Goal: Task Accomplishment & Management: Manage account settings

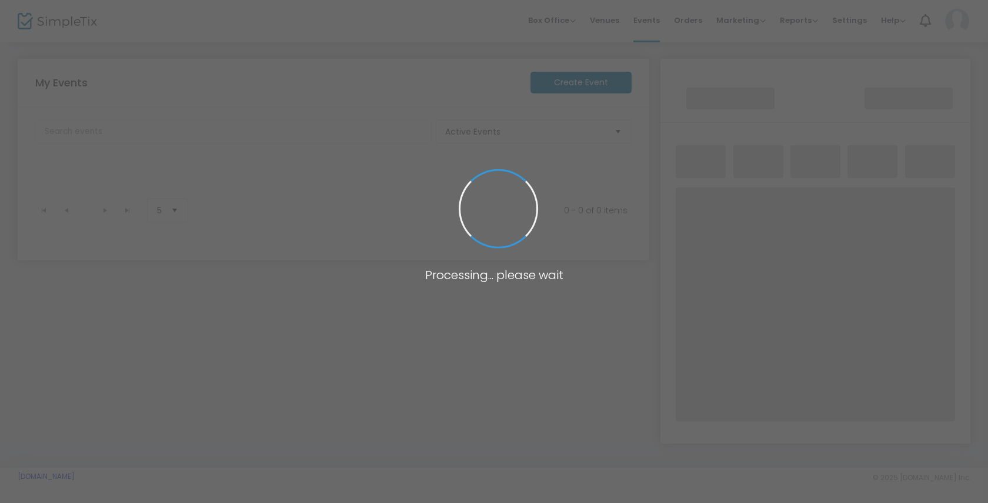
click at [692, 19] on span at bounding box center [494, 251] width 988 height 503
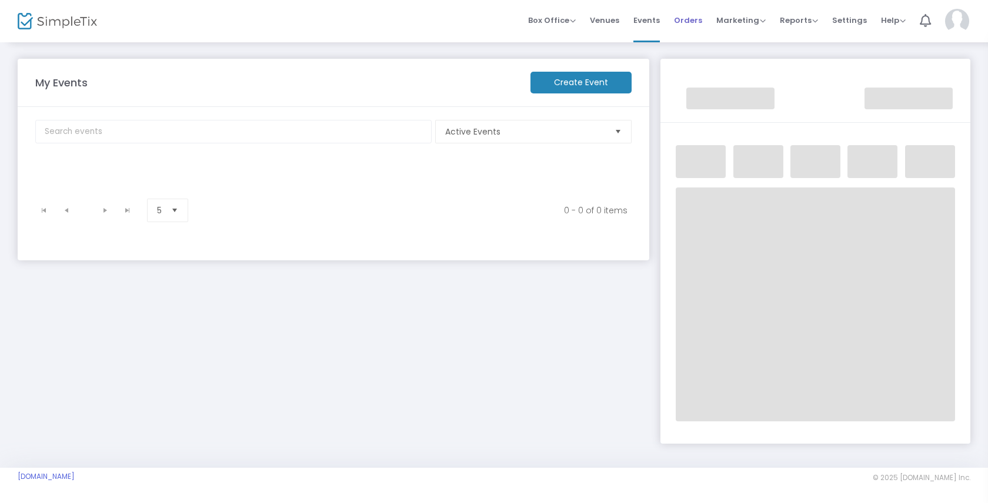
click at [693, 26] on span "Orders" at bounding box center [688, 20] width 28 height 30
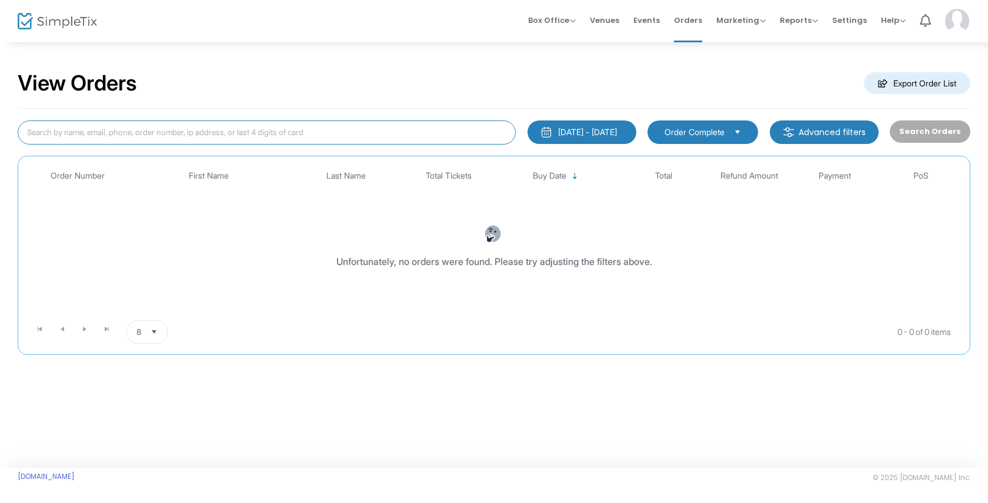
click at [79, 129] on input at bounding box center [267, 133] width 498 height 24
paste input "U-B4117B74-B"
type input "U-B4117B74-B"
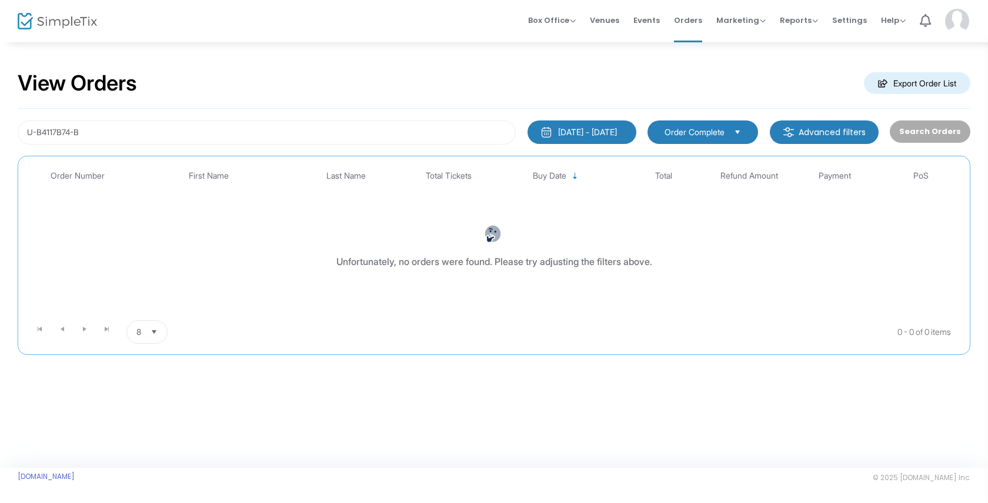
click at [597, 132] on div "7/18/2025 - 8/17/2025" at bounding box center [587, 132] width 59 height 12
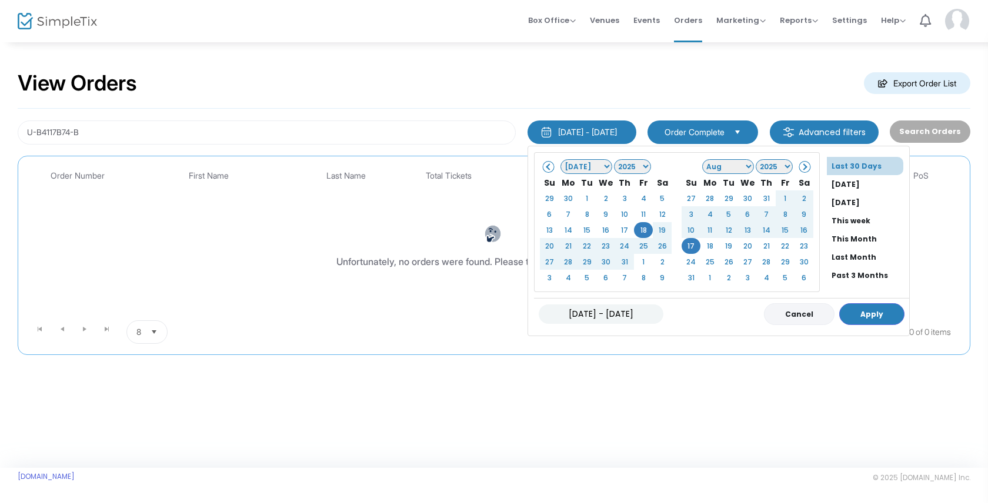
click at [789, 316] on button "Cancel" at bounding box center [799, 314] width 71 height 22
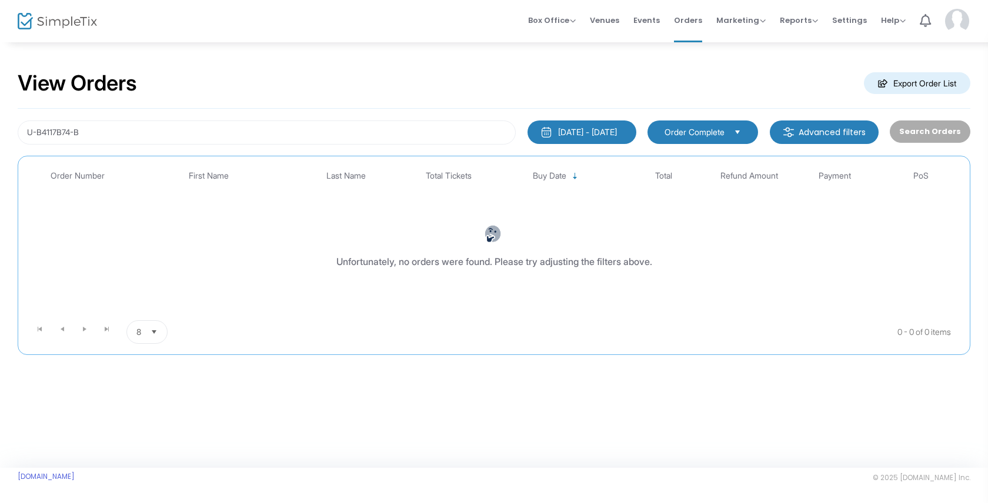
click at [753, 131] on kendo-dropdownlist "Order Complete" at bounding box center [702, 133] width 111 height 24
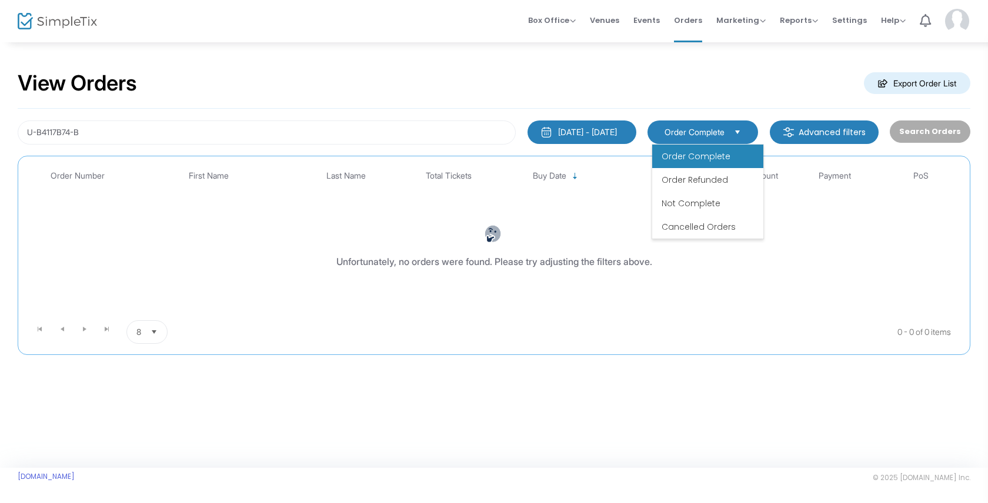
click at [753, 131] on kendo-dropdownlist "Order Complete" at bounding box center [702, 133] width 111 height 24
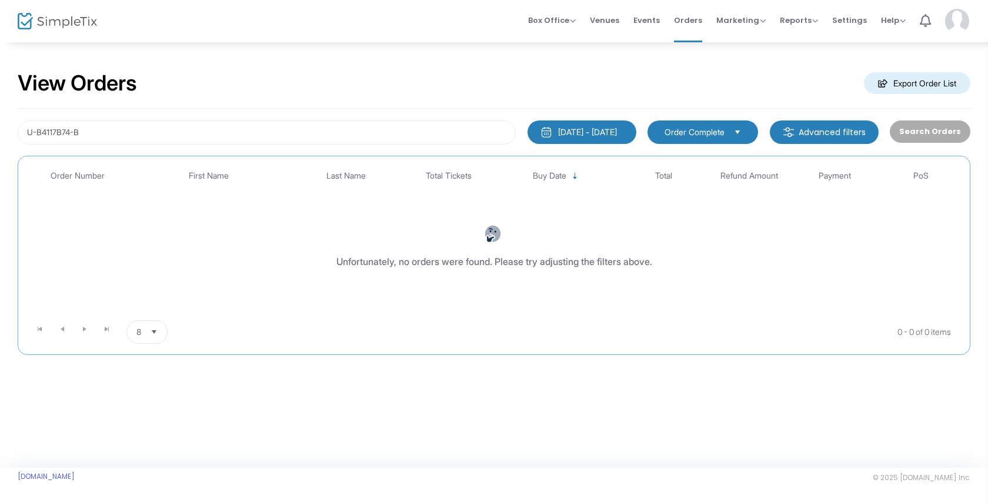
click at [617, 135] on div "7/18/2025 - 8/17/2025" at bounding box center [587, 132] width 59 height 12
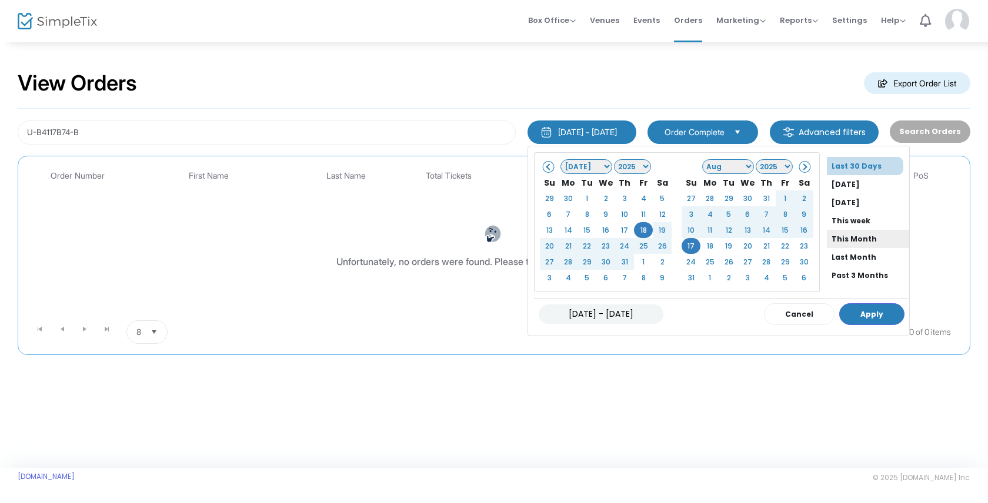
click at [876, 243] on li "This Month" at bounding box center [868, 239] width 82 height 18
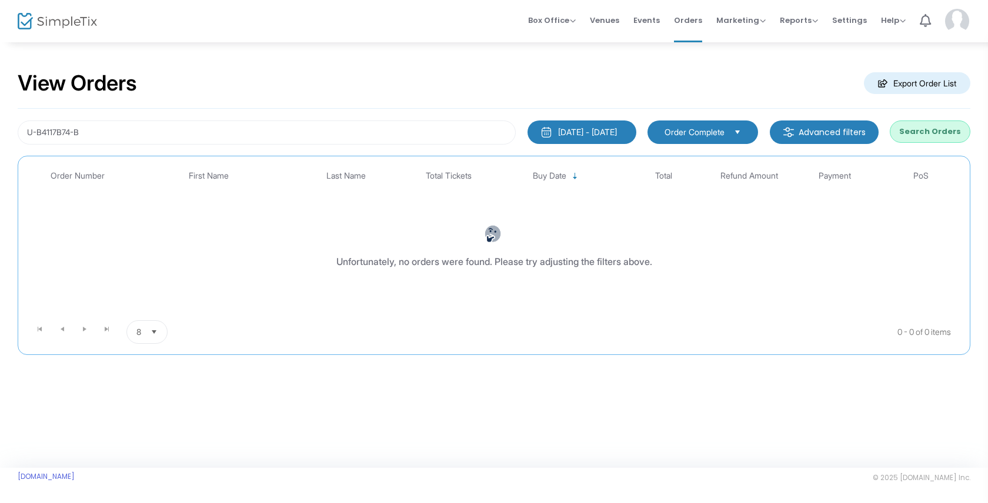
click at [939, 135] on button "Search Orders" at bounding box center [930, 132] width 81 height 22
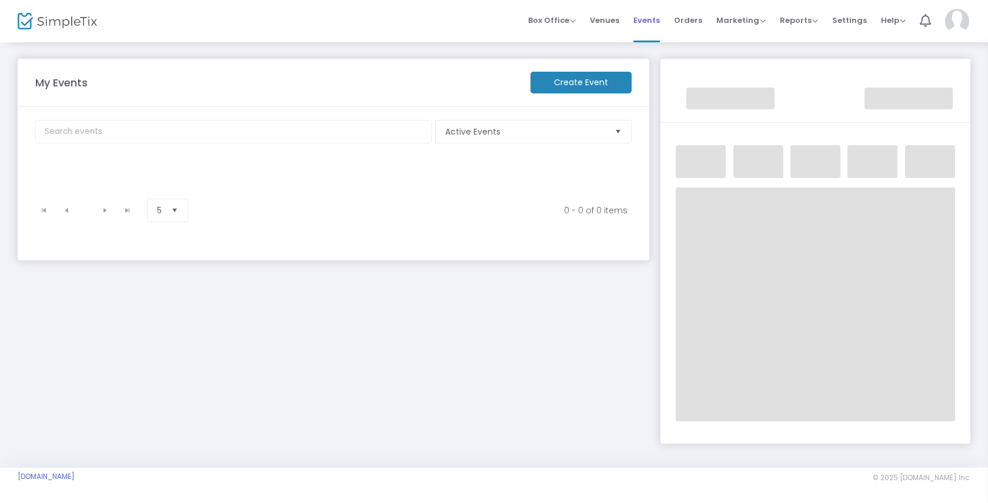
click at [647, 16] on span "Events" at bounding box center [646, 20] width 26 height 30
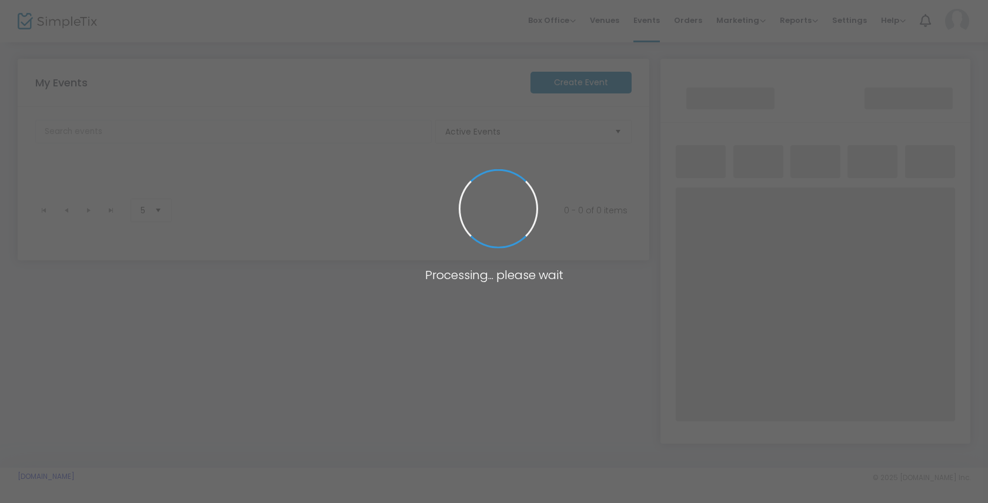
click at [954, 16] on span at bounding box center [494, 251] width 988 height 503
